Goal: Information Seeking & Learning: Learn about a topic

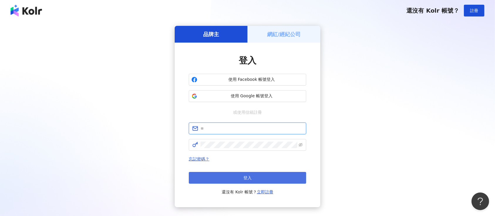
type input "**********"
click at [253, 179] on button "登入" at bounding box center [248, 178] width 118 height 12
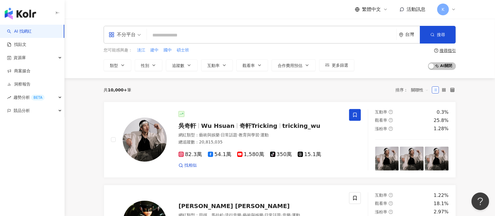
click at [129, 34] on div "不分平台" at bounding box center [122, 34] width 27 height 9
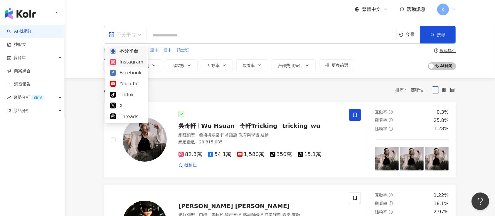
click at [130, 61] on div "Instagram" at bounding box center [126, 61] width 33 height 7
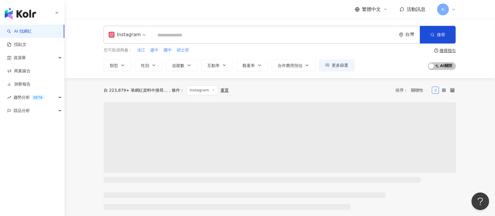
click at [119, 37] on div "Instagram" at bounding box center [125, 34] width 32 height 9
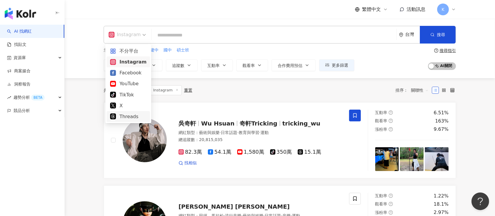
click at [125, 116] on div "Threads" at bounding box center [128, 116] width 36 height 7
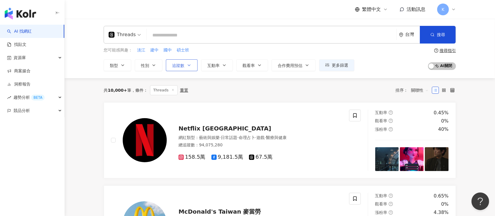
click at [183, 65] on span "追蹤數" at bounding box center [178, 65] width 12 height 5
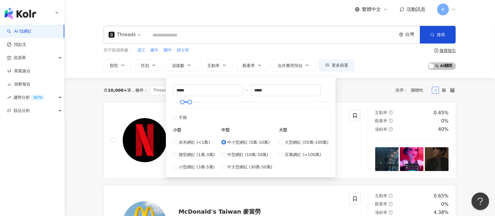
type input "*****"
click at [434, 37] on span "button" at bounding box center [433, 34] width 4 height 5
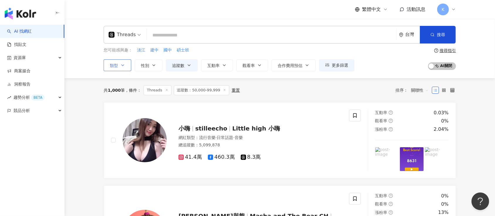
click at [119, 65] on button "類型" at bounding box center [118, 65] width 28 height 12
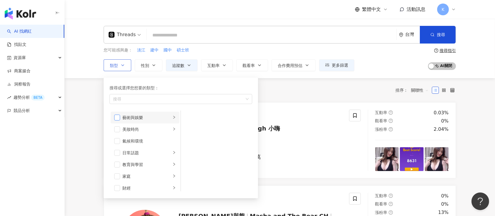
click at [118, 118] on span "button" at bounding box center [117, 118] width 6 height 6
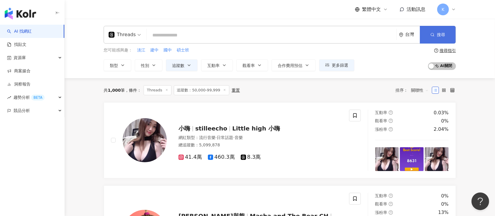
click at [436, 32] on button "搜尋" at bounding box center [438, 35] width 36 height 18
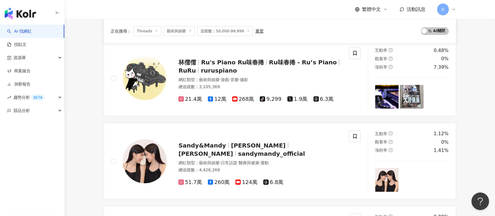
scroll to position [627, 0]
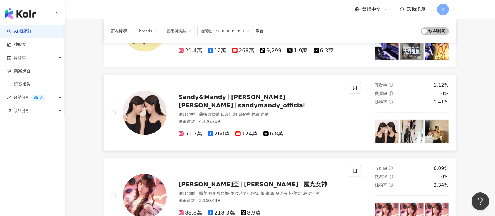
click at [267, 131] on span "6.8萬" at bounding box center [274, 134] width 20 height 6
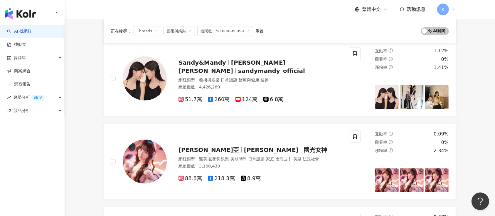
scroll to position [705, 0]
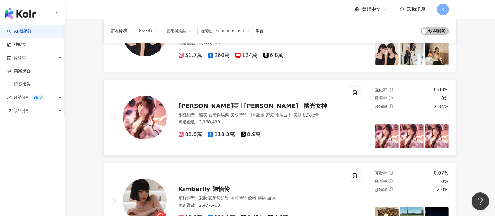
click at [247, 133] on span "8.9萬" at bounding box center [251, 134] width 20 height 6
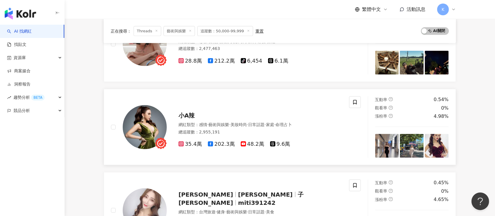
scroll to position [901, 0]
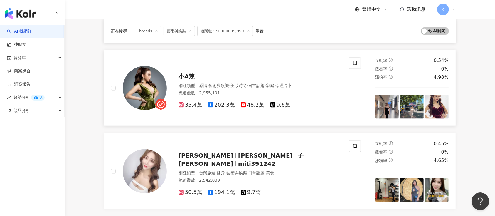
click at [277, 102] on span "9.6萬" at bounding box center [280, 105] width 20 height 6
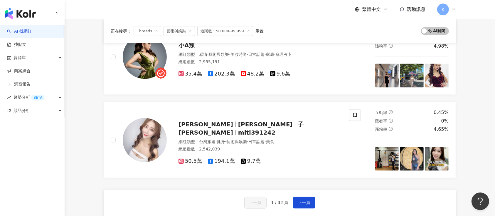
scroll to position [979, 0]
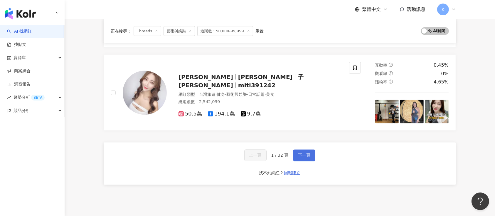
click at [304, 151] on button "下一頁" at bounding box center [304, 156] width 22 height 12
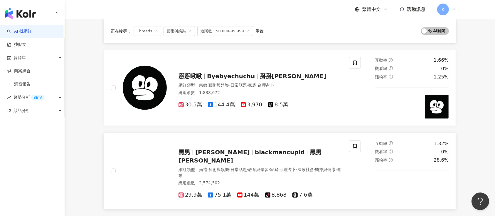
scroll to position [936, 0]
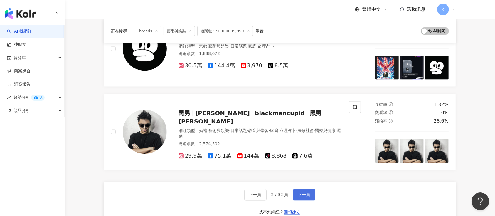
click at [298, 194] on span "下一頁" at bounding box center [304, 194] width 12 height 5
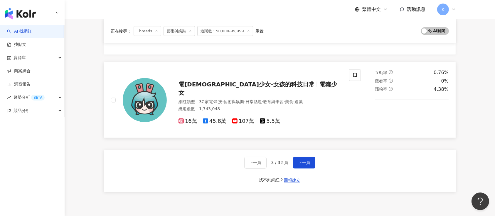
scroll to position [962, 0]
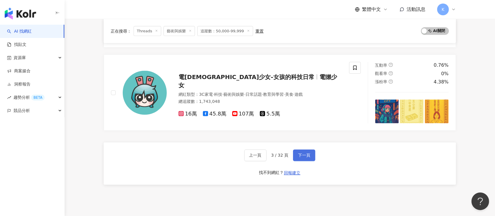
click at [306, 153] on span "下一頁" at bounding box center [304, 155] width 12 height 5
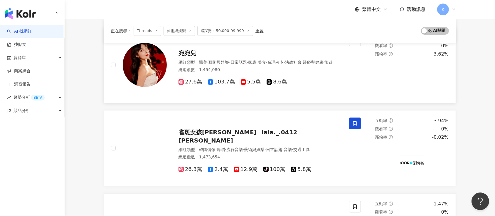
scroll to position [47, 0]
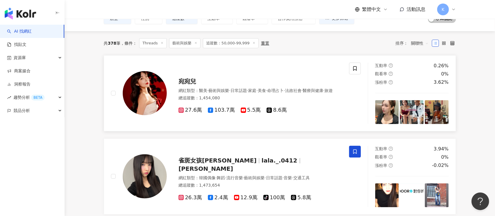
click at [271, 113] on span "8.6萬" at bounding box center [277, 110] width 20 height 6
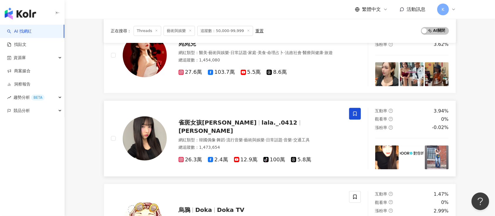
scroll to position [86, 0]
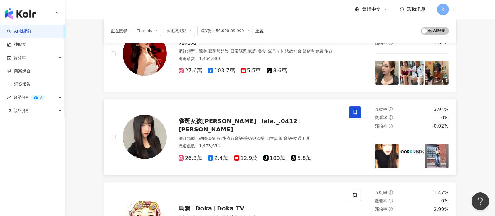
click at [296, 155] on span "5.8萬" at bounding box center [301, 158] width 20 height 6
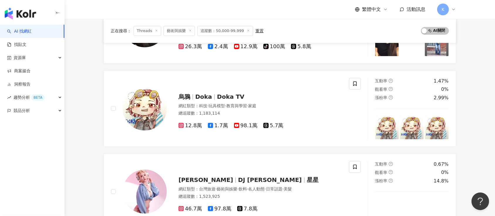
scroll to position [196, 0]
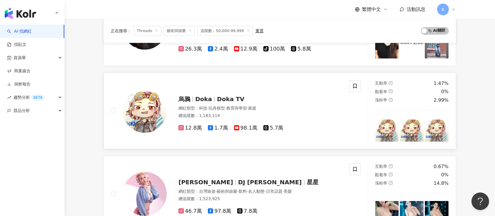
click at [274, 129] on span "5.7萬" at bounding box center [274, 128] width 20 height 6
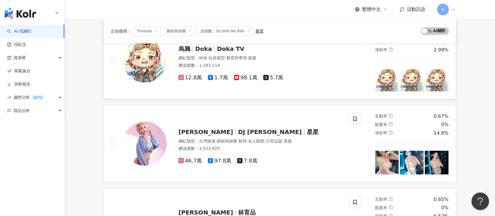
scroll to position [274, 0]
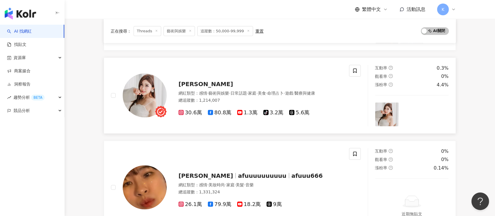
scroll to position [548, 0]
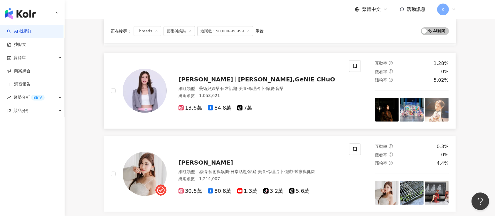
click at [241, 105] on span "7萬" at bounding box center [244, 108] width 15 height 6
click at [295, 188] on span "5.6萬" at bounding box center [299, 191] width 20 height 6
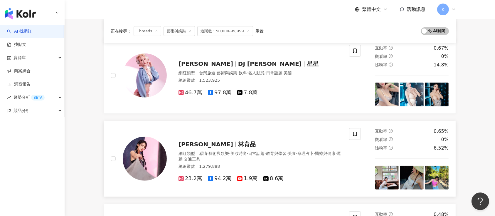
scroll to position [313, 0]
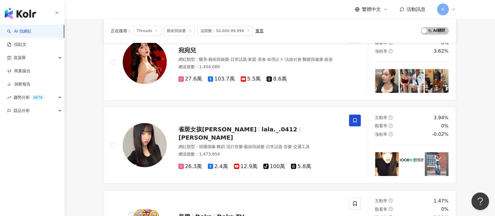
scroll to position [0, 0]
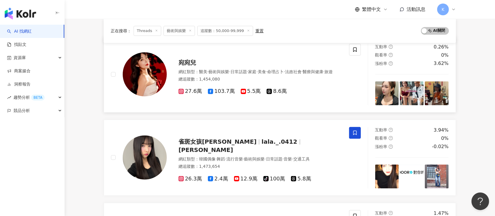
scroll to position [78, 0]
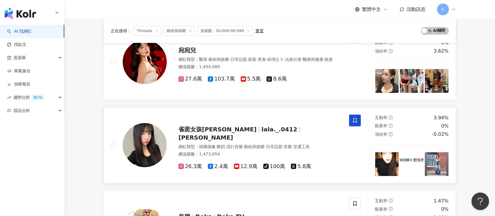
click at [299, 163] on span "5.8萬" at bounding box center [301, 166] width 20 height 6
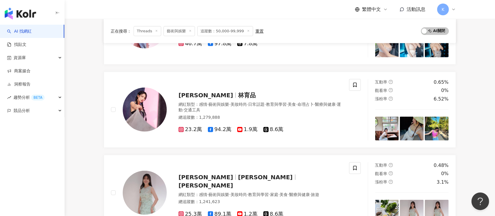
scroll to position [392, 0]
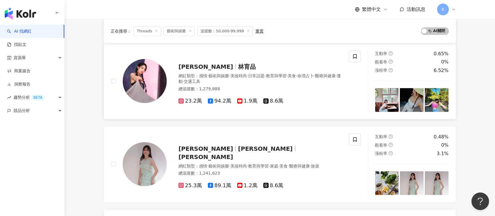
click at [269, 99] on span "8.6萬" at bounding box center [274, 101] width 20 height 6
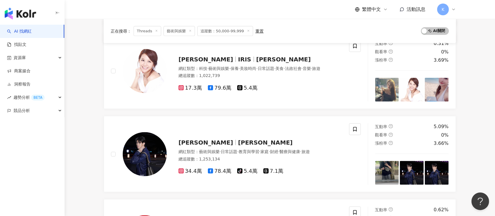
scroll to position [823, 0]
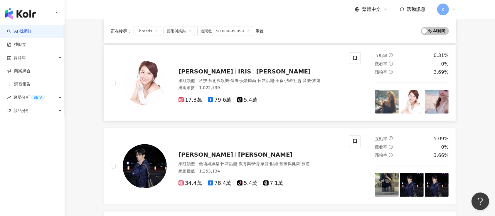
click at [245, 99] on span "5.4萬" at bounding box center [247, 100] width 20 height 6
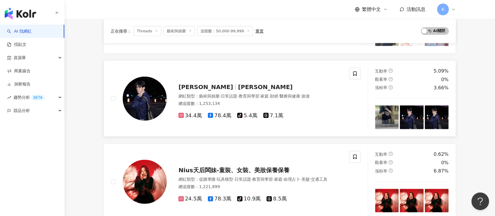
scroll to position [862, 0]
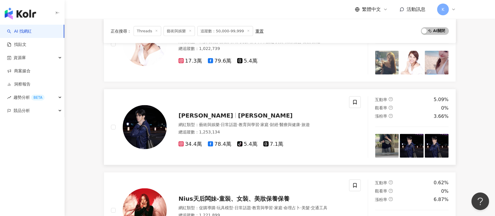
click at [272, 143] on span "7.1萬" at bounding box center [274, 144] width 20 height 6
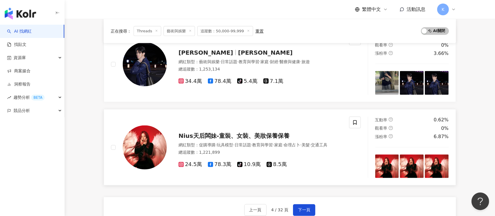
scroll to position [979, 0]
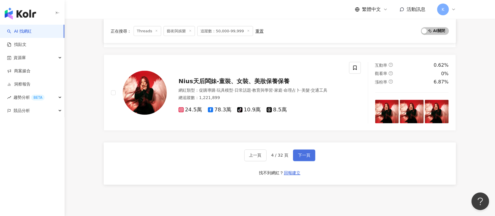
click at [299, 151] on button "下一頁" at bounding box center [304, 156] width 22 height 12
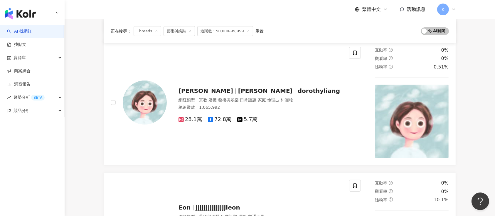
scroll to position [285, 0]
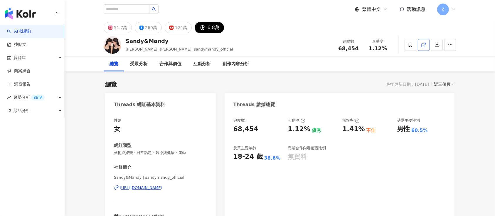
click at [422, 43] on icon at bounding box center [423, 44] width 5 height 5
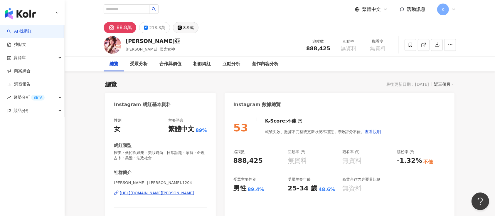
click at [183, 28] on div "8.9萬" at bounding box center [188, 28] width 11 height 8
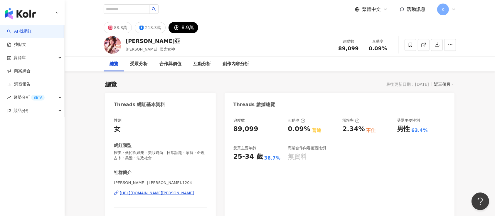
click at [371, 43] on icon at bounding box center [423, 44] width 5 height 5
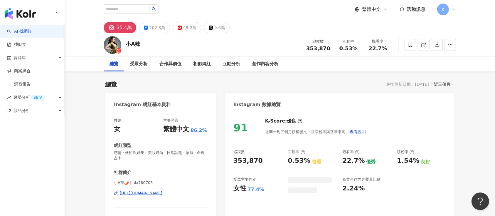
click at [215, 26] on div "9.6萬" at bounding box center [220, 28] width 11 height 8
click at [371, 46] on icon at bounding box center [423, 44] width 5 height 5
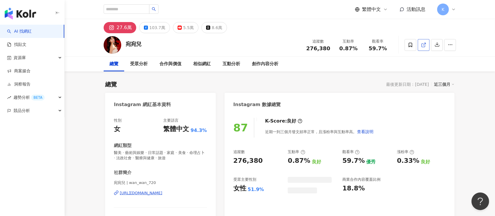
click at [423, 39] on link at bounding box center [424, 45] width 12 height 12
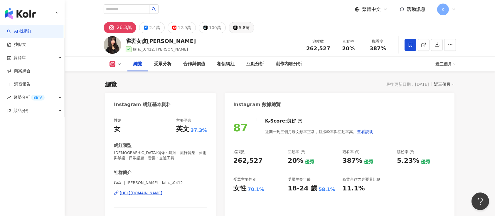
click at [239, 28] on div "5.8萬" at bounding box center [244, 28] width 11 height 8
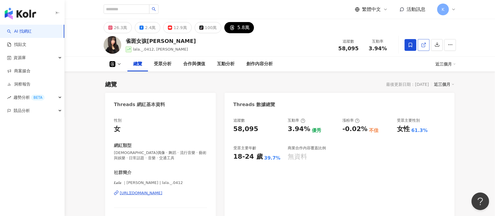
click at [371, 42] on icon at bounding box center [423, 44] width 5 height 5
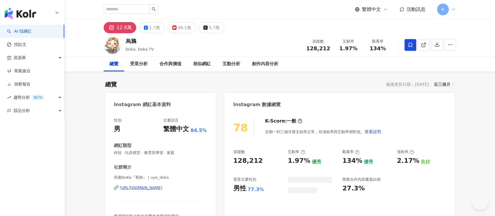
click at [209, 25] on div "5.7萬" at bounding box center [214, 28] width 11 height 8
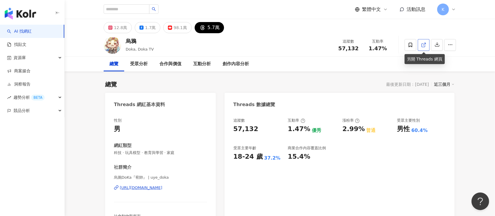
click at [421, 45] on icon at bounding box center [423, 44] width 5 height 5
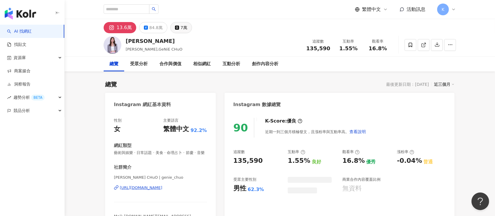
click at [182, 28] on div "7萬" at bounding box center [184, 28] width 7 height 8
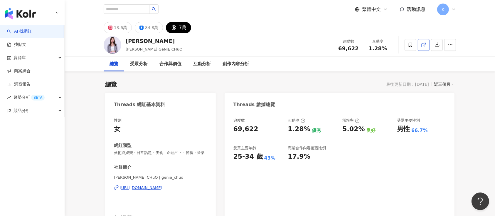
click at [424, 44] on line at bounding box center [425, 44] width 2 height 2
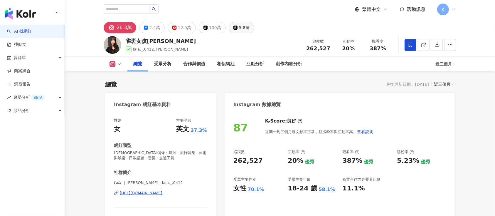
click at [245, 27] on button "5.8萬" at bounding box center [242, 27] width 26 height 11
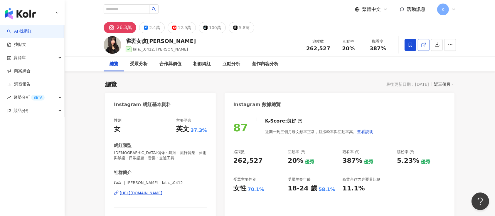
click at [425, 43] on line at bounding box center [425, 44] width 2 height 2
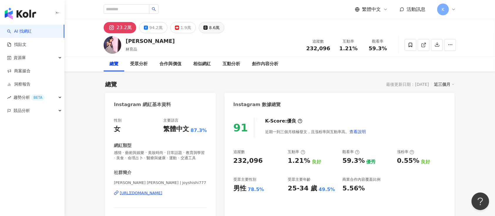
click at [214, 28] on div "8.6萬" at bounding box center [214, 28] width 11 height 8
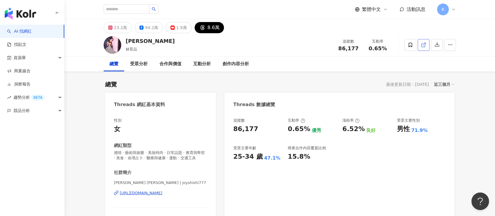
click at [423, 43] on icon at bounding box center [423, 44] width 5 height 5
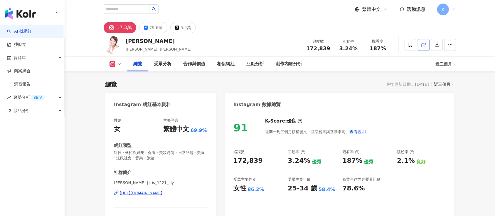
click at [423, 44] on icon at bounding box center [423, 44] width 5 height 5
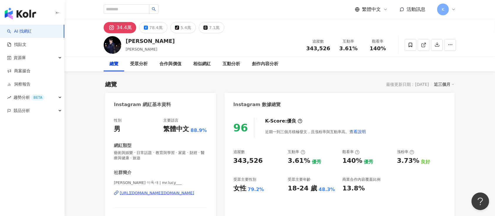
click at [210, 27] on div "7.1萬" at bounding box center [214, 28] width 11 height 8
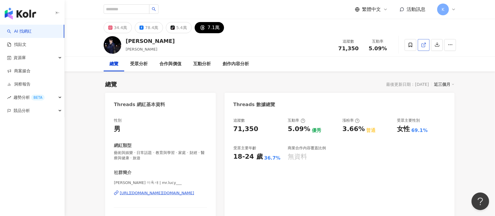
click at [371, 42] on link at bounding box center [424, 45] width 12 height 12
